Goal: Check status: Check status

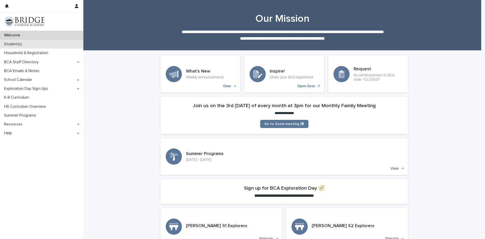
click at [13, 44] on p "Student(s)" at bounding box center [14, 44] width 24 height 5
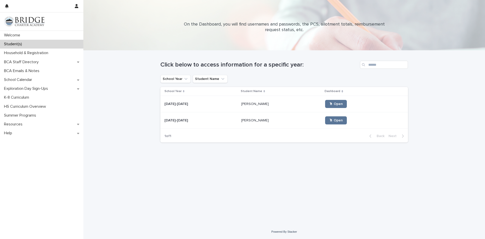
click at [196, 106] on div "[DATE]-[DATE] [DATE]-[DATE]" at bounding box center [200, 104] width 73 height 8
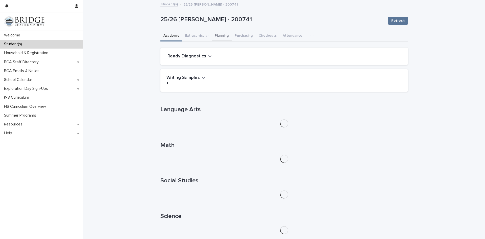
click at [221, 36] on button "Planning" at bounding box center [222, 36] width 20 height 11
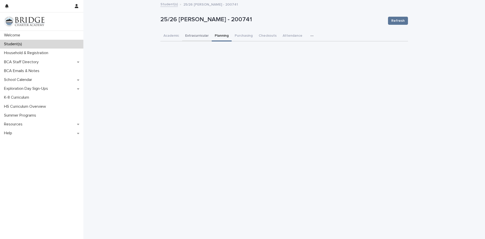
click at [198, 36] on button "Extracurricular" at bounding box center [197, 36] width 30 height 11
